Goal: Task Accomplishment & Management: Manage account settings

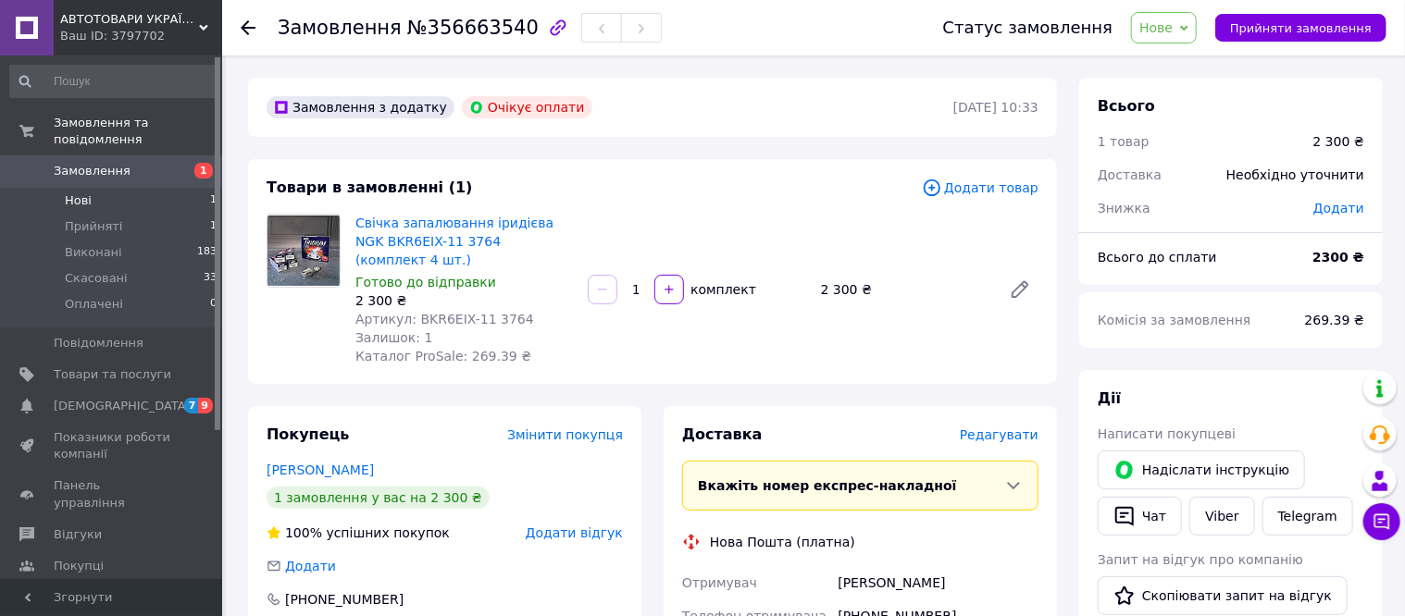
click at [122, 188] on li "Нові 1" at bounding box center [114, 201] width 228 height 26
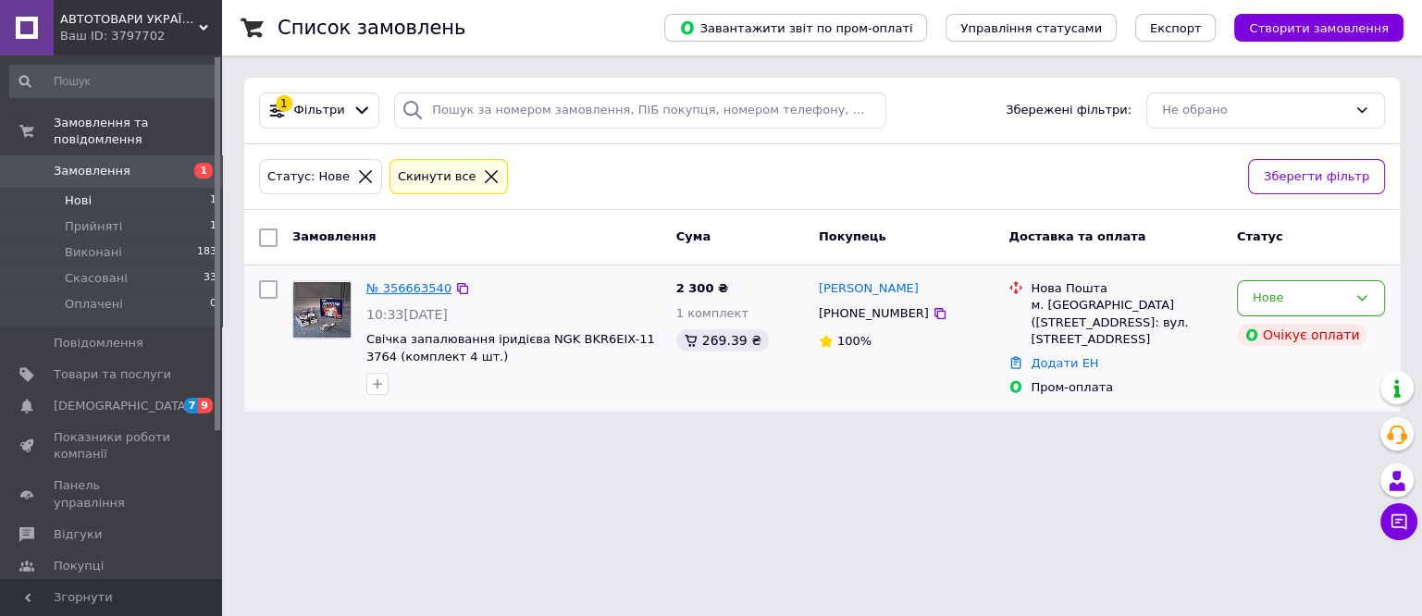
click at [392, 289] on link "№ 356663540" at bounding box center [408, 288] width 85 height 14
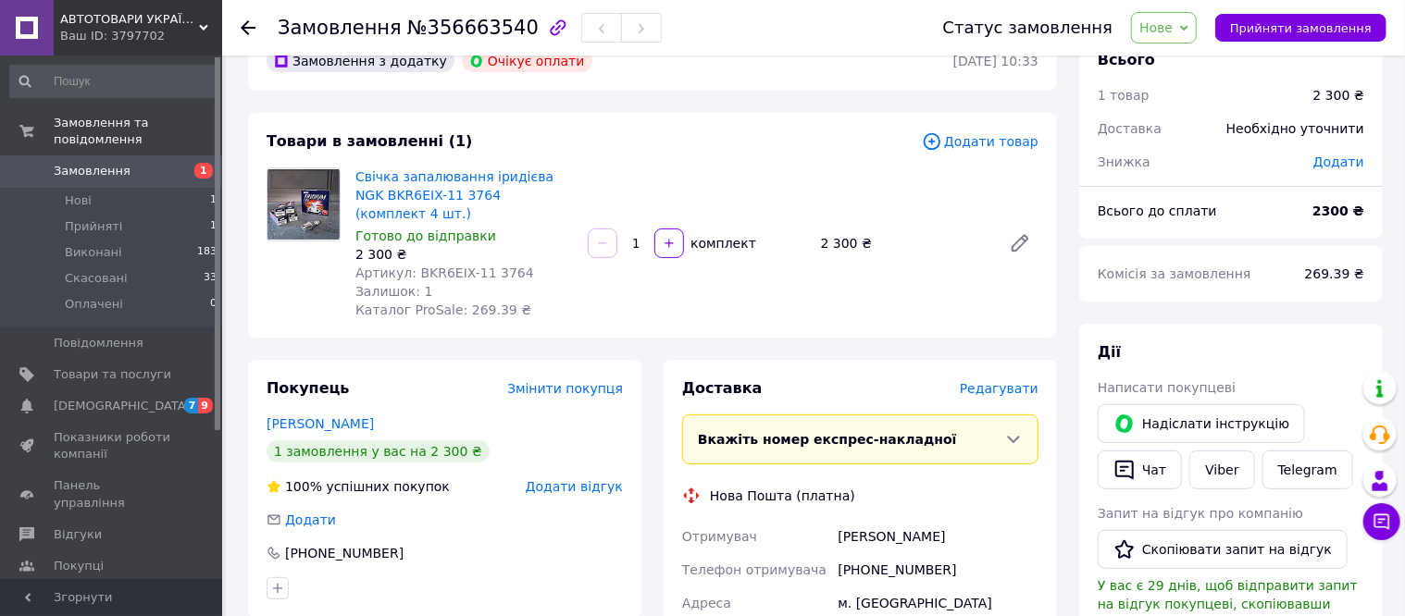
scroll to position [115, 0]
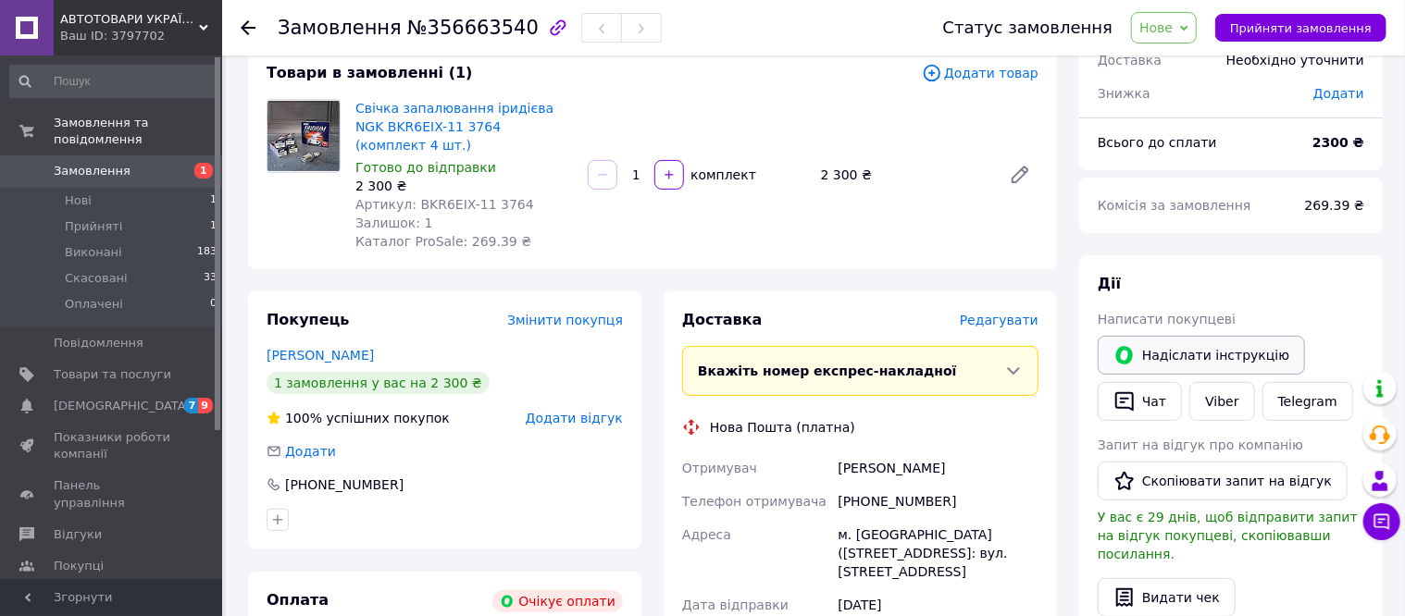
click at [1195, 354] on button "Надіслати інструкцію" at bounding box center [1200, 355] width 207 height 39
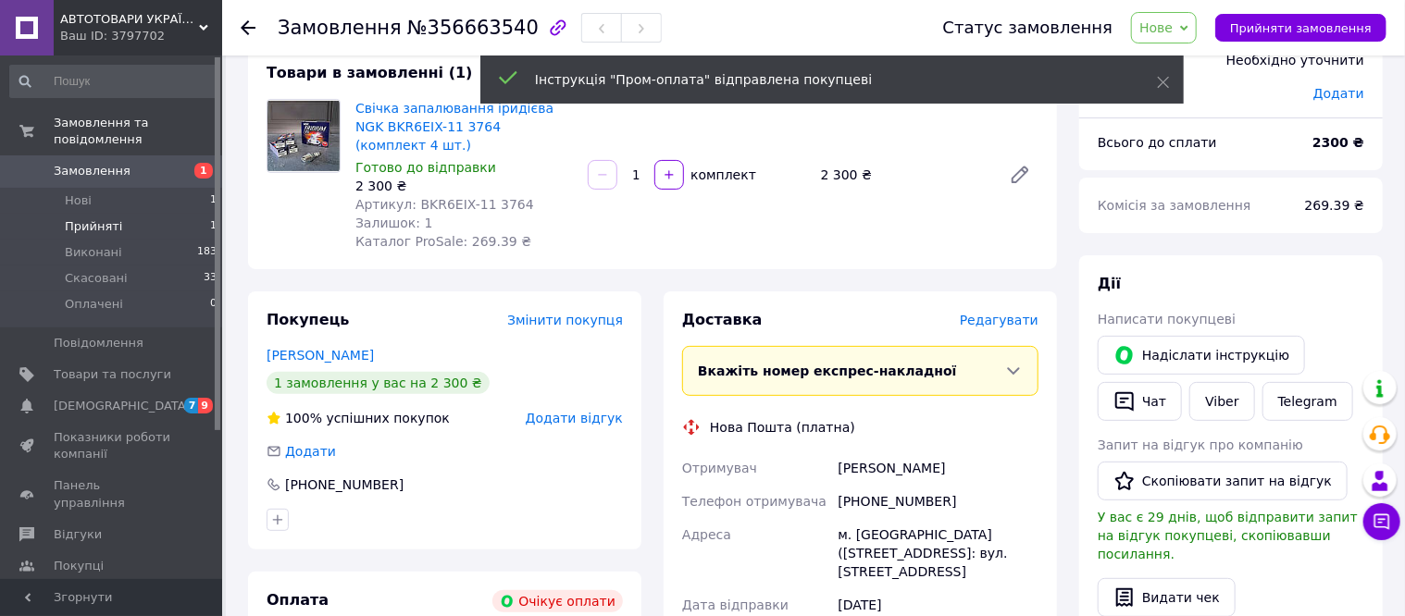
click at [133, 214] on li "Прийняті 1" at bounding box center [114, 227] width 228 height 26
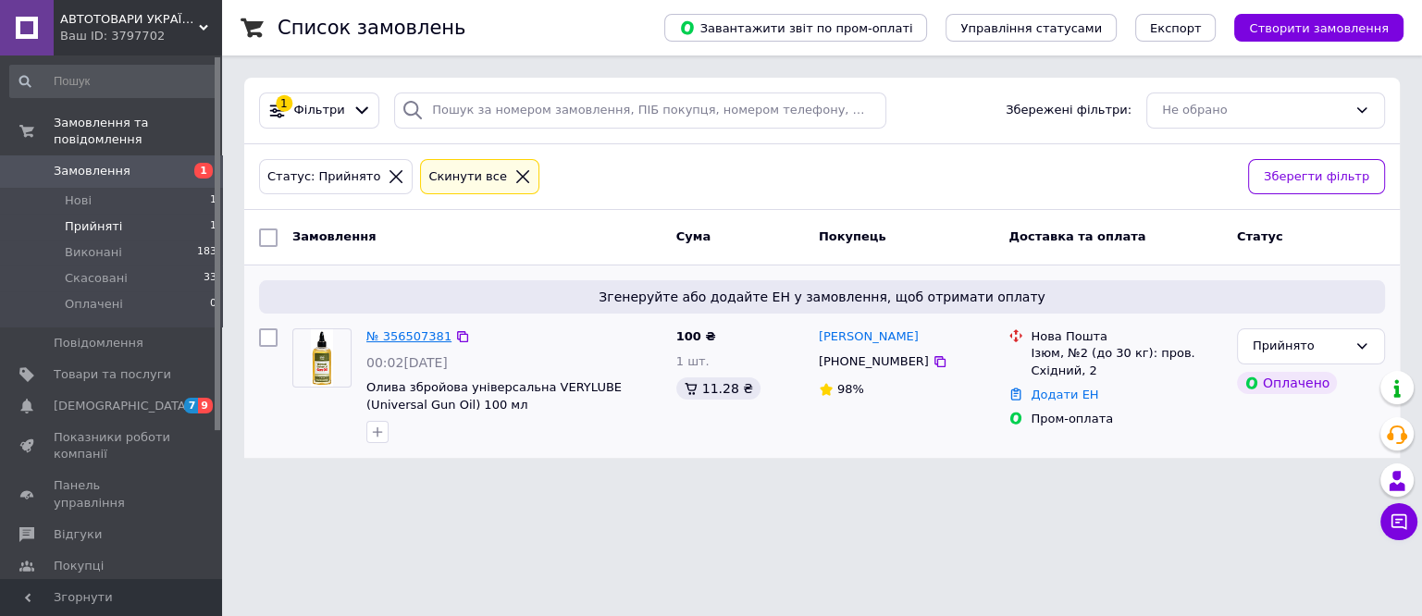
click at [407, 335] on link "№ 356507381" at bounding box center [408, 336] width 85 height 14
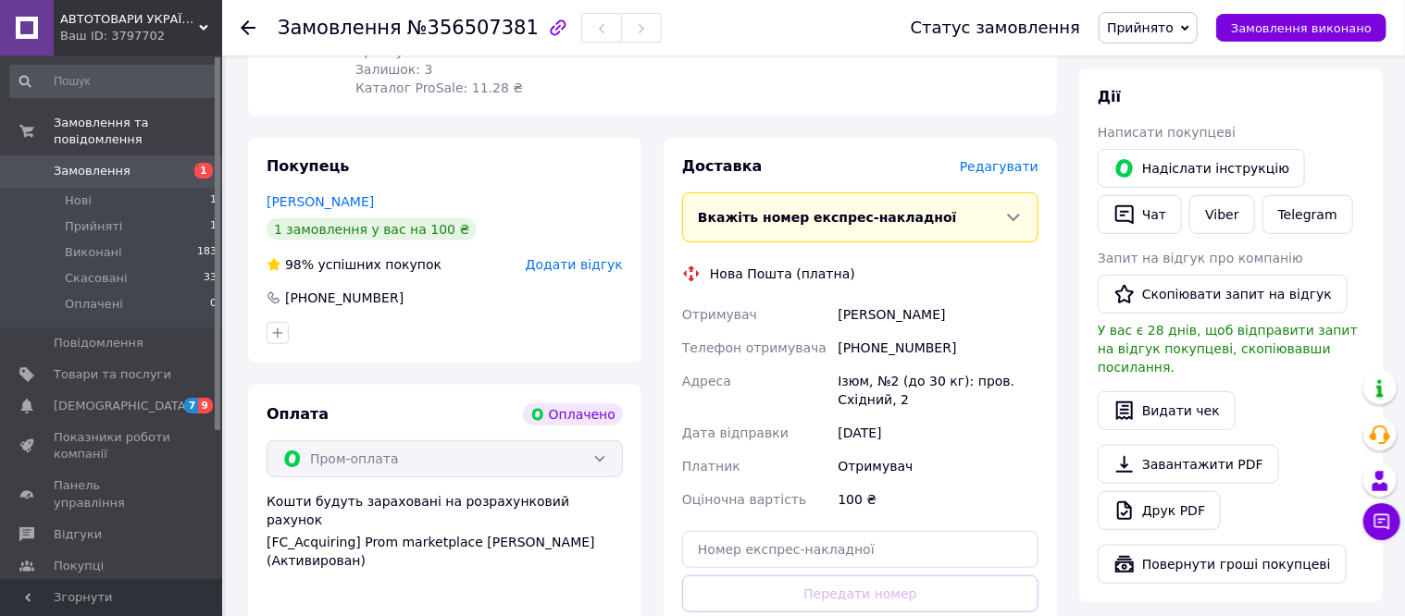
scroll to position [347, 0]
